Goal: Information Seeking & Learning: Check status

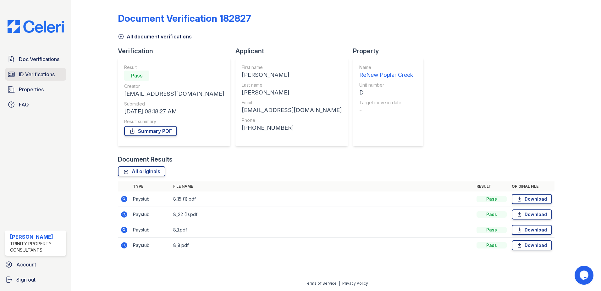
click at [49, 76] on span "ID Verifications" at bounding box center [37, 74] width 36 height 8
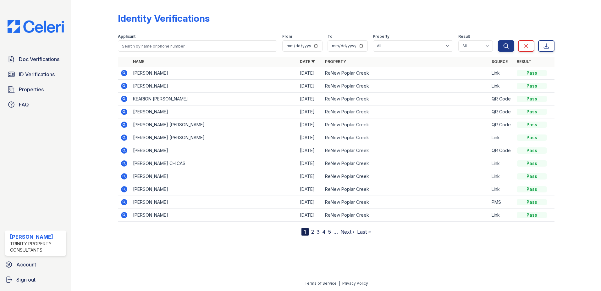
click at [49, 76] on span "ID Verifications" at bounding box center [37, 74] width 36 height 8
click at [130, 47] on input "search" at bounding box center [197, 45] width 159 height 11
type input "[PERSON_NAME]"
click at [498, 40] on button "Search" at bounding box center [506, 45] width 16 height 11
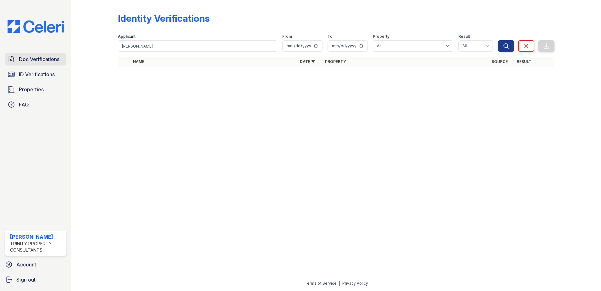
click at [41, 64] on link "Doc Verifications" at bounding box center [35, 59] width 61 height 13
